Goal: Navigation & Orientation: Find specific page/section

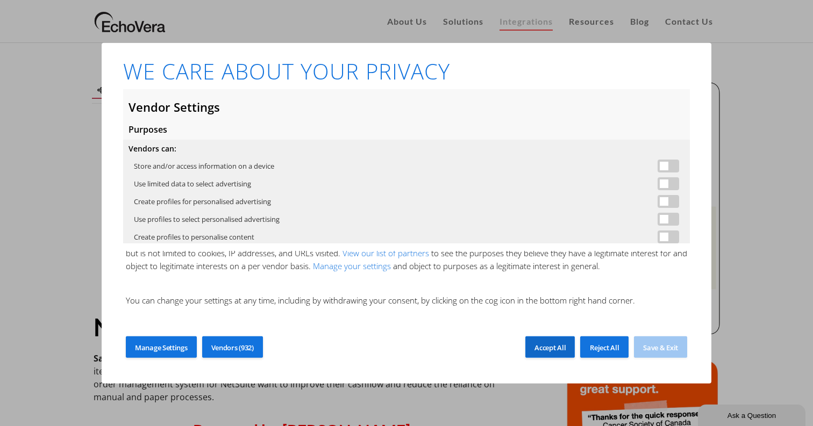
click at [552, 347] on span "Accept All" at bounding box center [549, 348] width 31 height 10
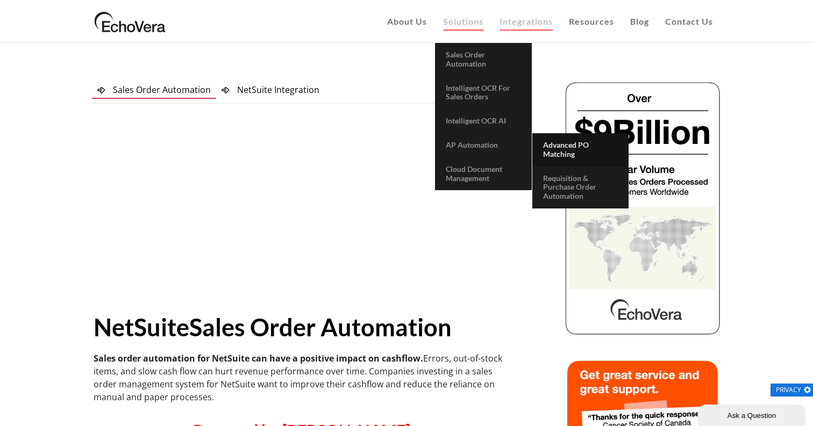
click at [549, 147] on span "Advanced PO Matching" at bounding box center [566, 149] width 46 height 18
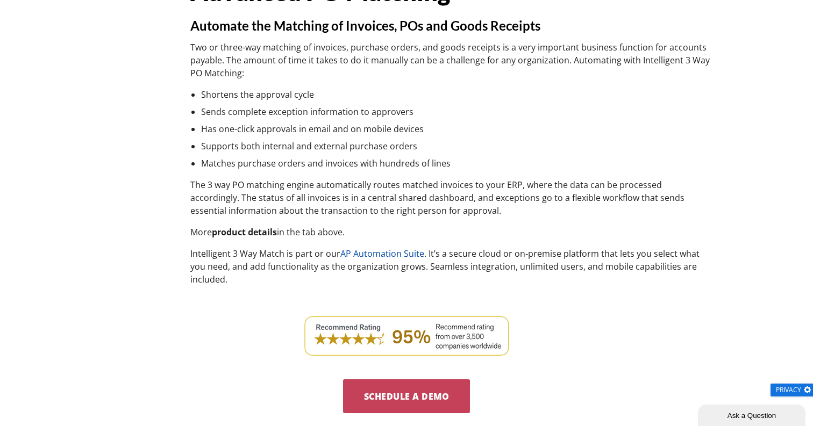
scroll to position [287, 0]
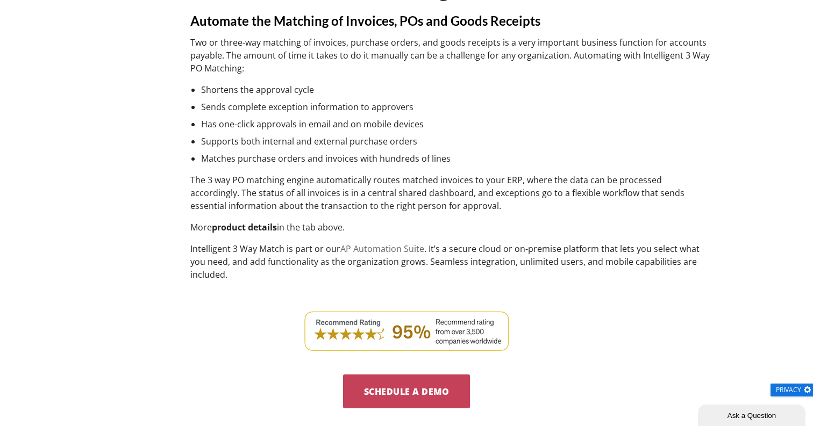
click at [390, 249] on link "AP Automation Suite" at bounding box center [382, 249] width 84 height 12
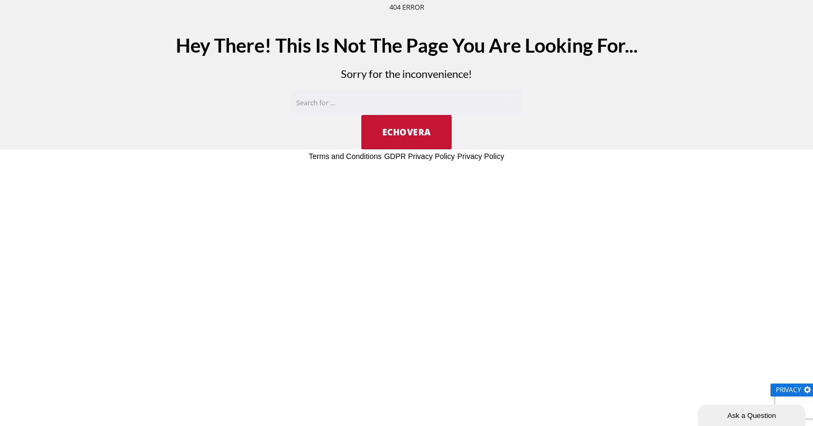
click at [410, 132] on span "EchoVera" at bounding box center [406, 132] width 49 height 12
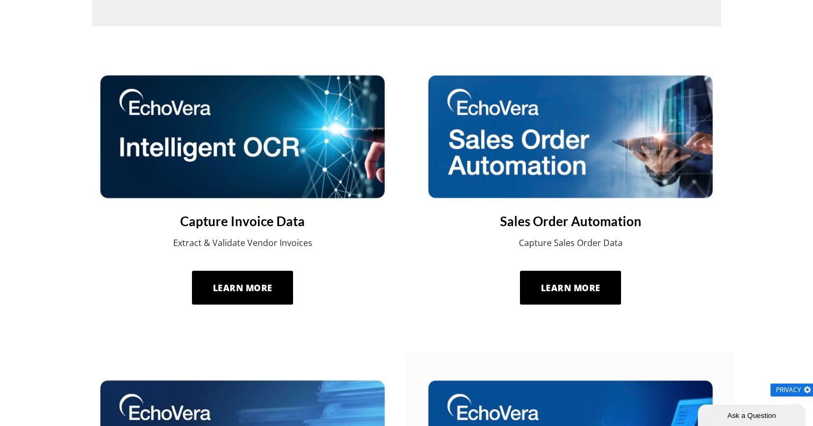
scroll to position [478, 0]
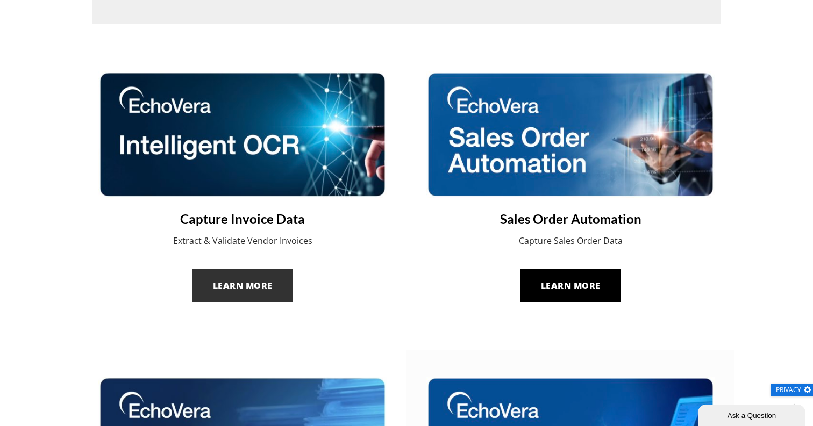
click at [257, 287] on span "Learn More" at bounding box center [243, 286] width 60 height 12
